Goal: Information Seeking & Learning: Learn about a topic

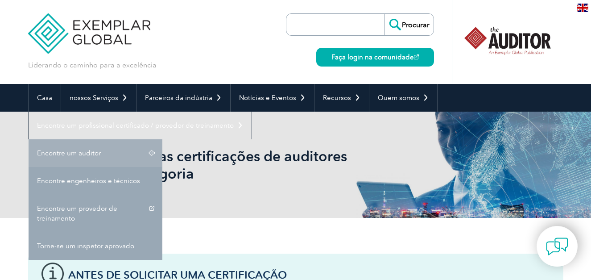
click at [102, 154] on link "Encontre um auditor" at bounding box center [96, 153] width 134 height 28
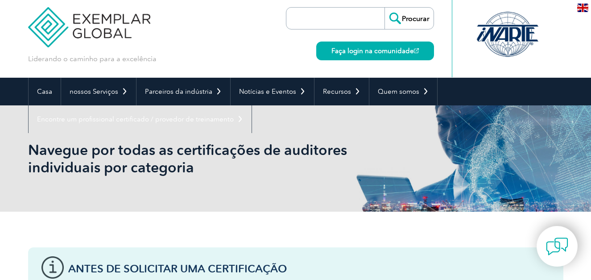
scroll to position [19, 0]
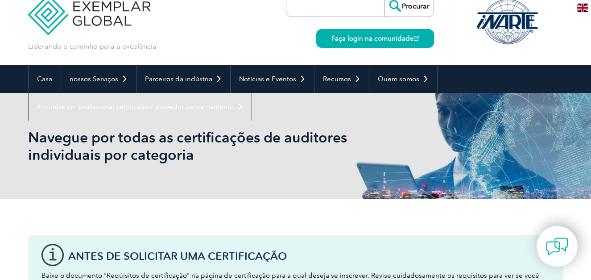
click at [266, 141] on h1 "Navegue por todas as certificações de auditores individuais por categoria" at bounding box center [199, 146] width 343 height 35
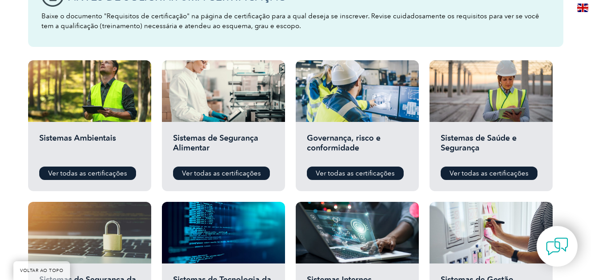
scroll to position [278, 0]
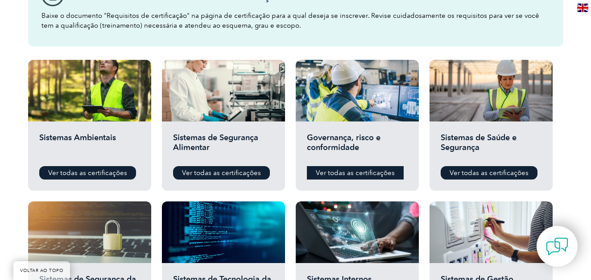
click at [361, 175] on link "Ver todas as certificações" at bounding box center [355, 172] width 97 height 13
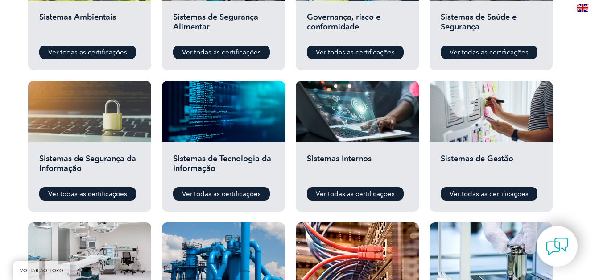
scroll to position [399, 0]
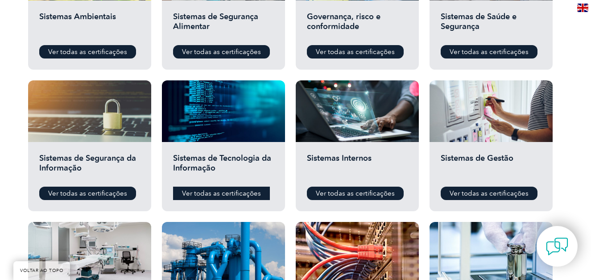
click at [207, 194] on link "Ver todas as certificações" at bounding box center [221, 193] width 97 height 13
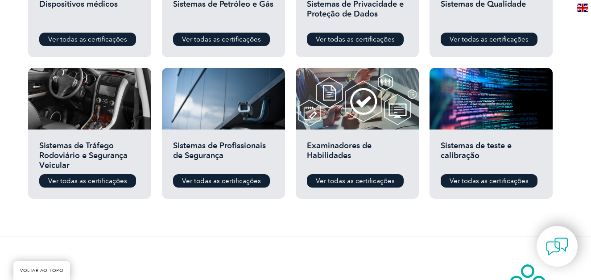
scroll to position [695, 0]
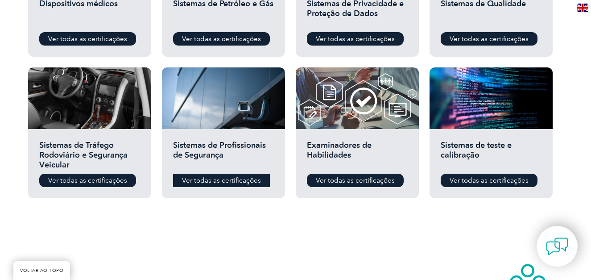
click at [206, 176] on link "Ver todas as certificações" at bounding box center [221, 180] width 97 height 13
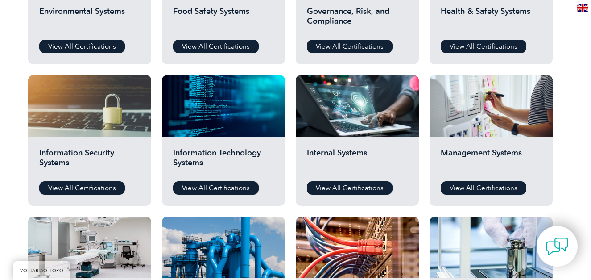
scroll to position [404, 0]
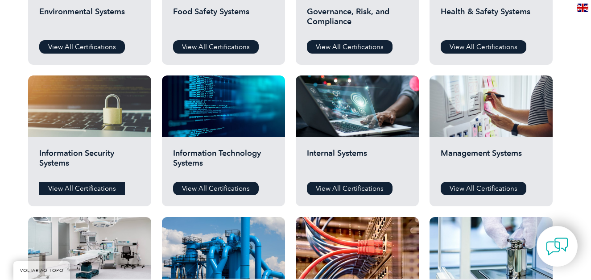
click at [91, 186] on link "View All Certifications" at bounding box center [82, 188] width 86 height 13
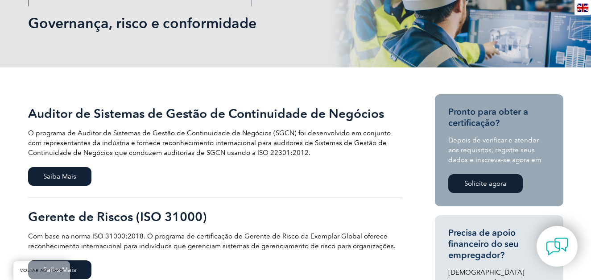
scroll to position [133, 0]
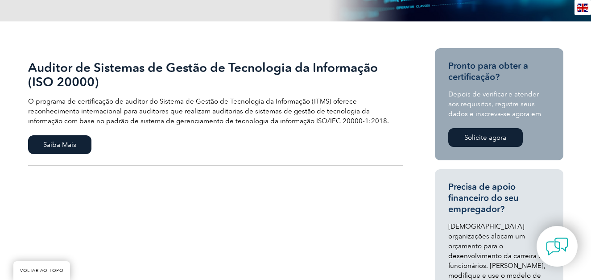
scroll to position [177, 0]
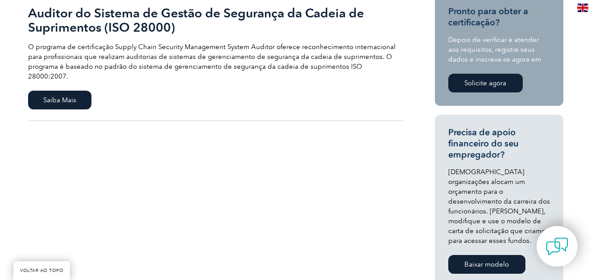
scroll to position [234, 0]
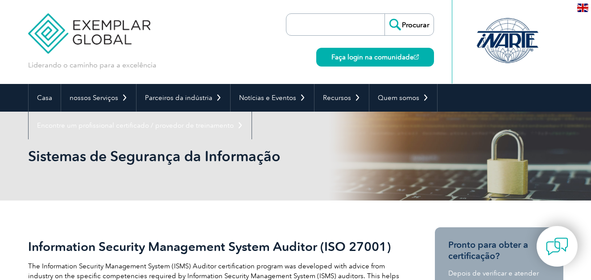
click at [86, 159] on h1 "Sistemas de Segurança da Informação" at bounding box center [199, 155] width 343 height 17
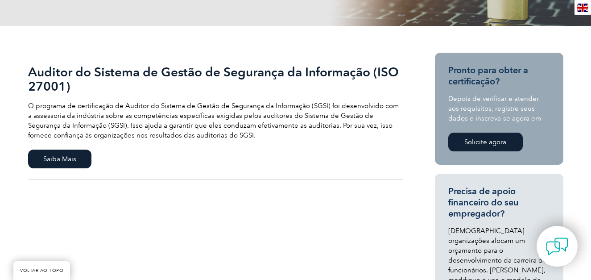
scroll to position [175, 0]
click at [68, 160] on span "Saiba Mais" at bounding box center [59, 158] width 63 height 19
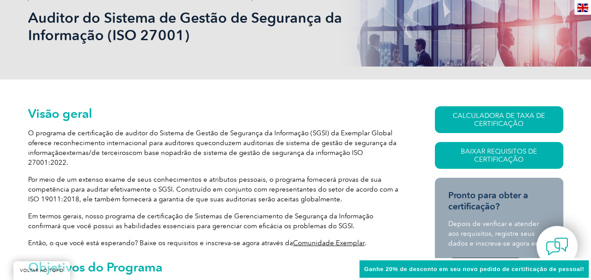
scroll to position [140, 0]
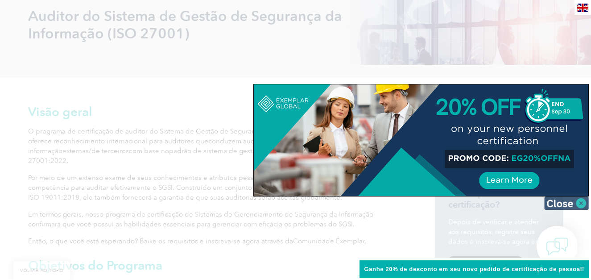
click at [560, 203] on img at bounding box center [566, 202] width 45 height 13
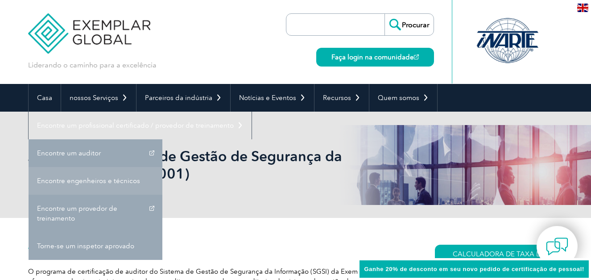
scroll to position [9, 0]
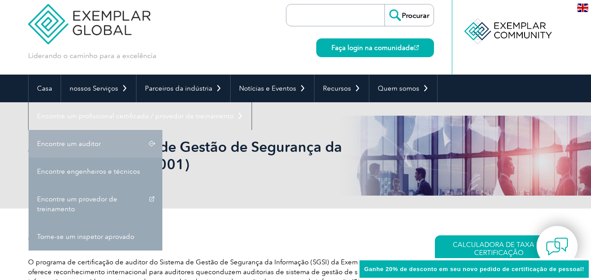
click at [92, 140] on link "Encontre um auditor" at bounding box center [96, 144] width 134 height 28
